Goal: Task Accomplishment & Management: Manage account settings

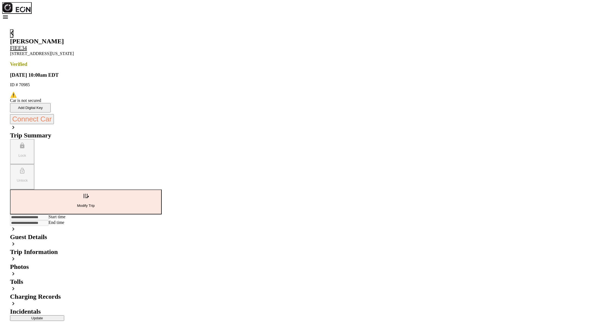
click at [162, 233] on h2 "Guest Details" at bounding box center [86, 236] width 152 height 7
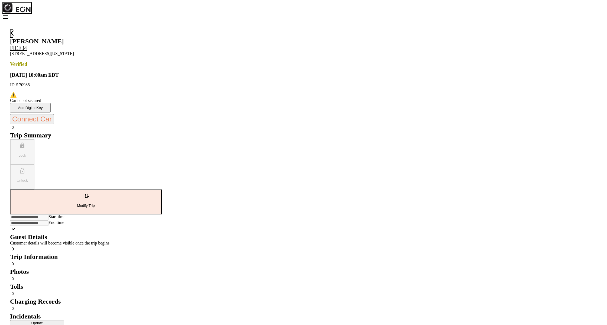
click at [162, 233] on h2 "Guest Details" at bounding box center [86, 236] width 152 height 7
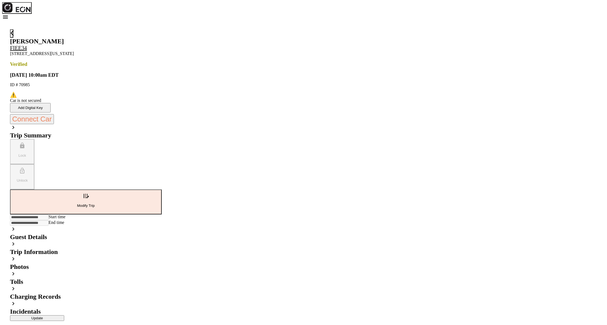
click at [162, 233] on h2 "Guest Details" at bounding box center [86, 236] width 152 height 7
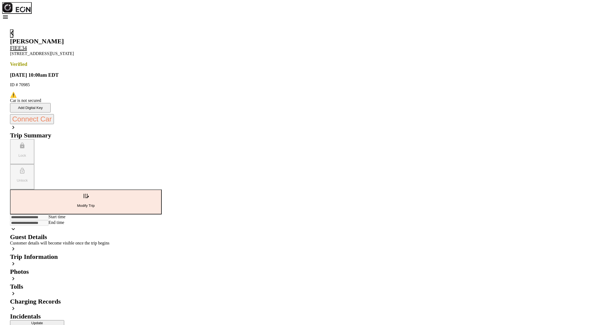
click at [162, 233] on h2 "Guest Details" at bounding box center [86, 236] width 152 height 7
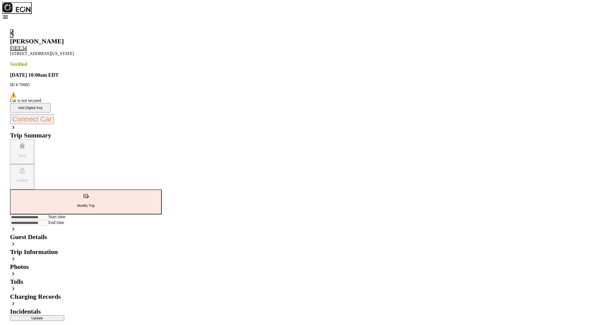
click at [162, 233] on h2 "Guest Details" at bounding box center [86, 236] width 152 height 7
